Goal: Check status: Check status

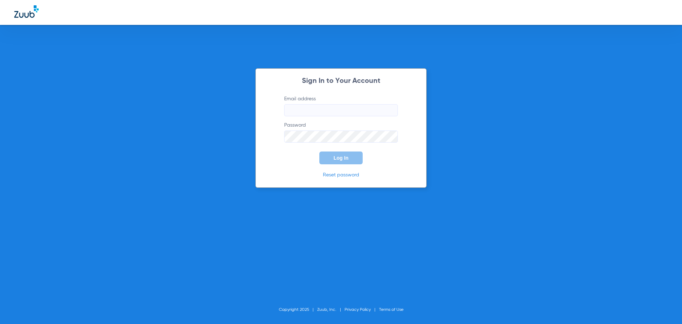
click at [337, 114] on input "Email address" at bounding box center [341, 110] width 114 height 12
click at [336, 110] on input "natashavillalta58" at bounding box center [341, 110] width 114 height 12
type input "[EMAIL_ADDRESS][DOMAIN_NAME]"
click at [319, 151] on button "Log In" at bounding box center [340, 157] width 43 height 13
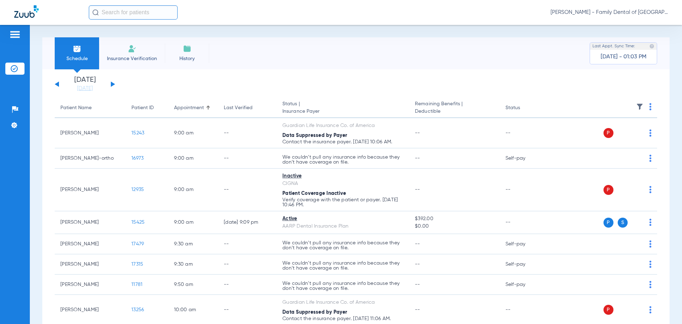
click at [111, 83] on button at bounding box center [113, 83] width 4 height 5
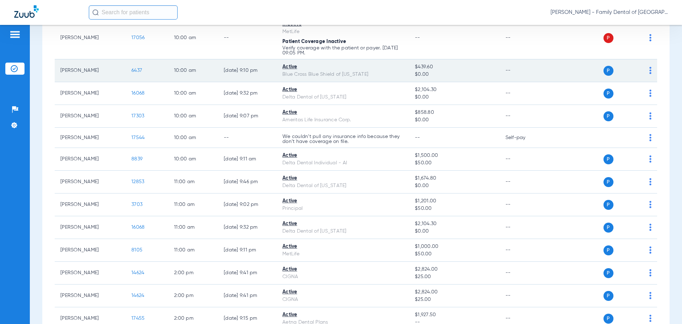
scroll to position [355, 0]
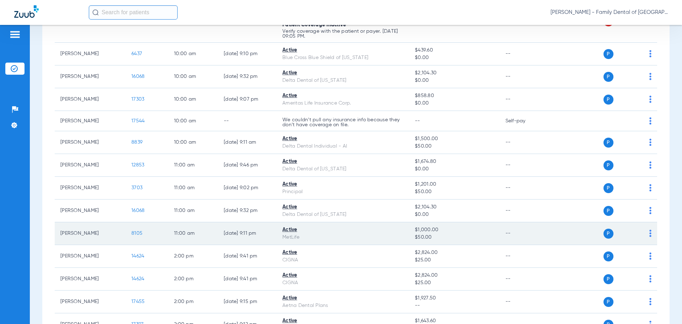
click at [141, 235] on span "8105" at bounding box center [136, 233] width 11 height 5
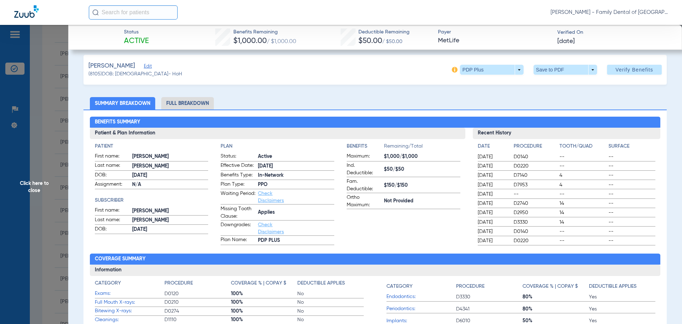
scroll to position [0, 0]
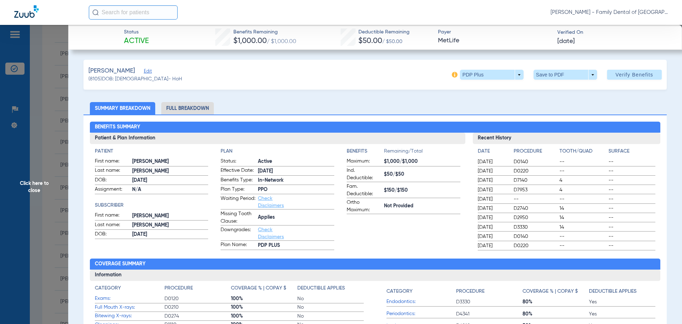
click at [183, 112] on li "Full Breakdown" at bounding box center [187, 108] width 53 height 12
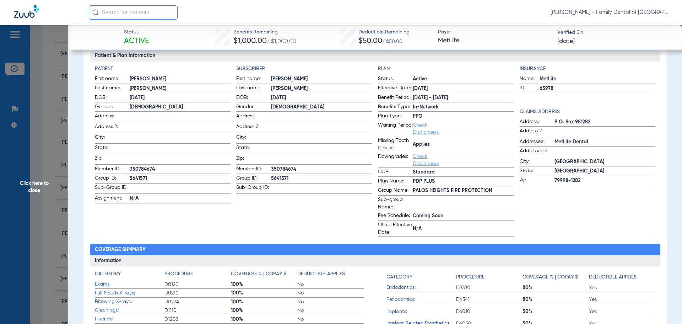
scroll to position [71, 0]
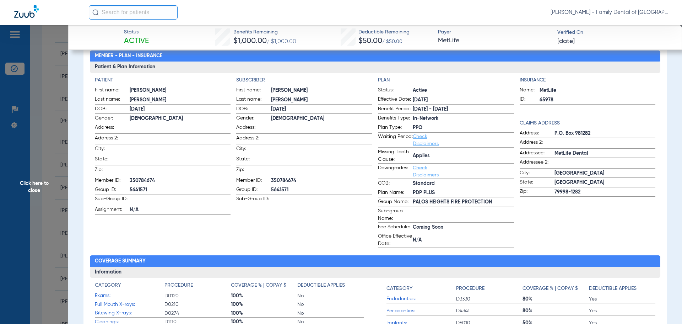
click at [33, 188] on span "Click here to close" at bounding box center [34, 187] width 68 height 324
